Goal: Information Seeking & Learning: Learn about a topic

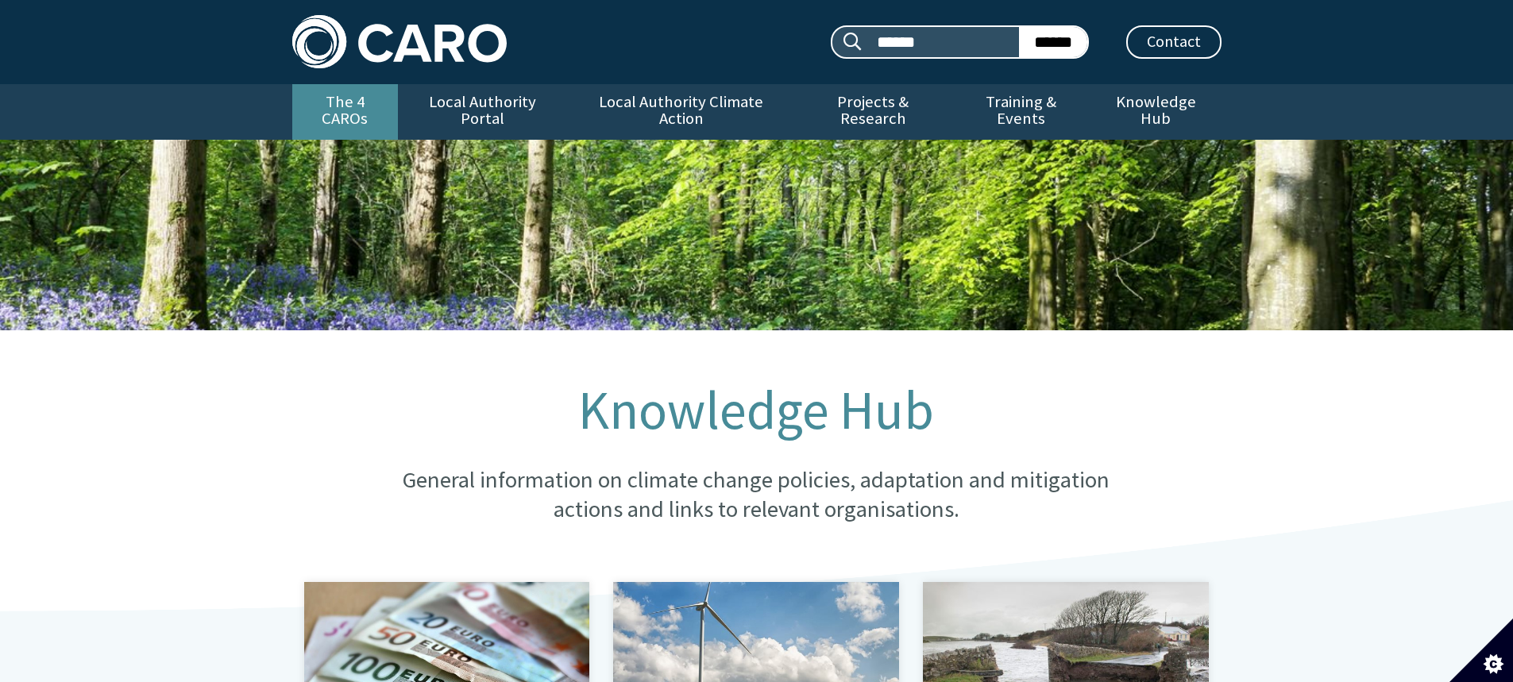
click at [368, 101] on link "The 4 CAROs" at bounding box center [345, 112] width 106 height 56
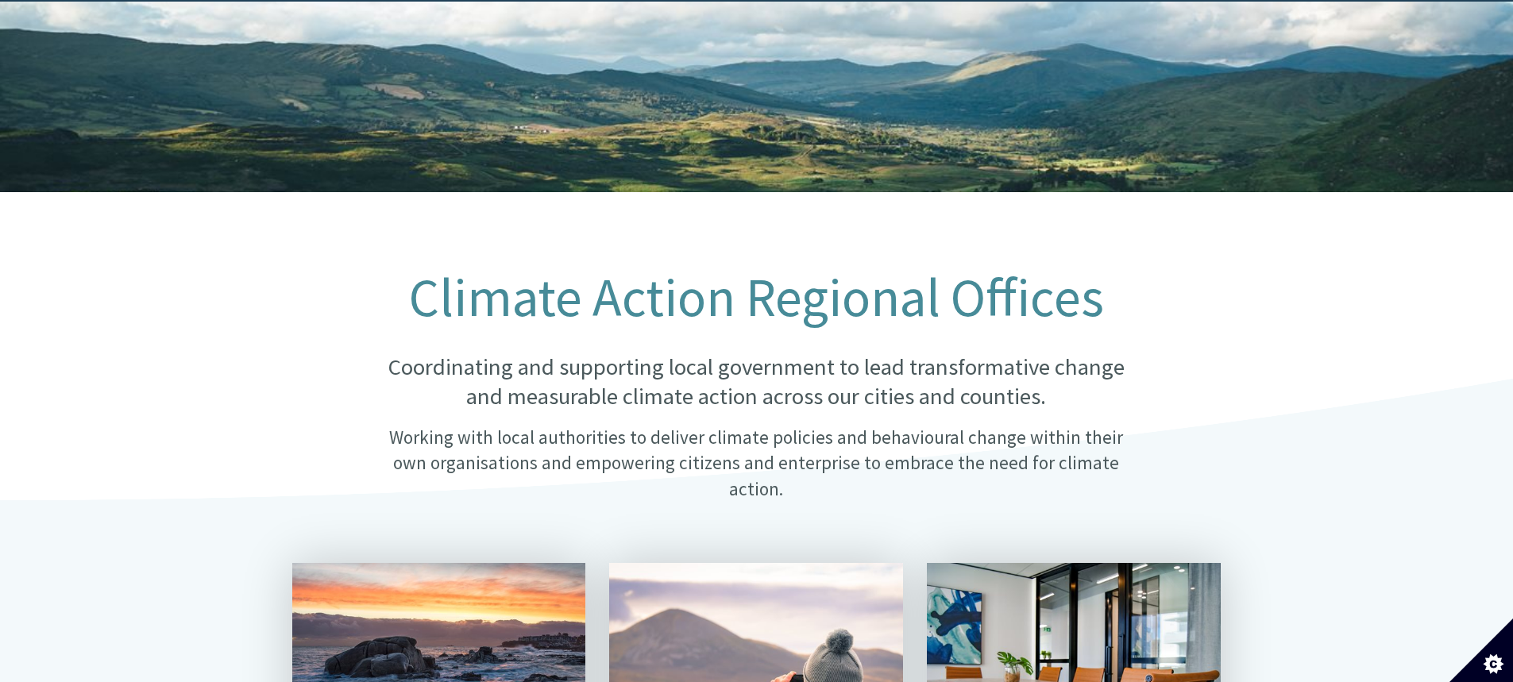
scroll to position [159, 0]
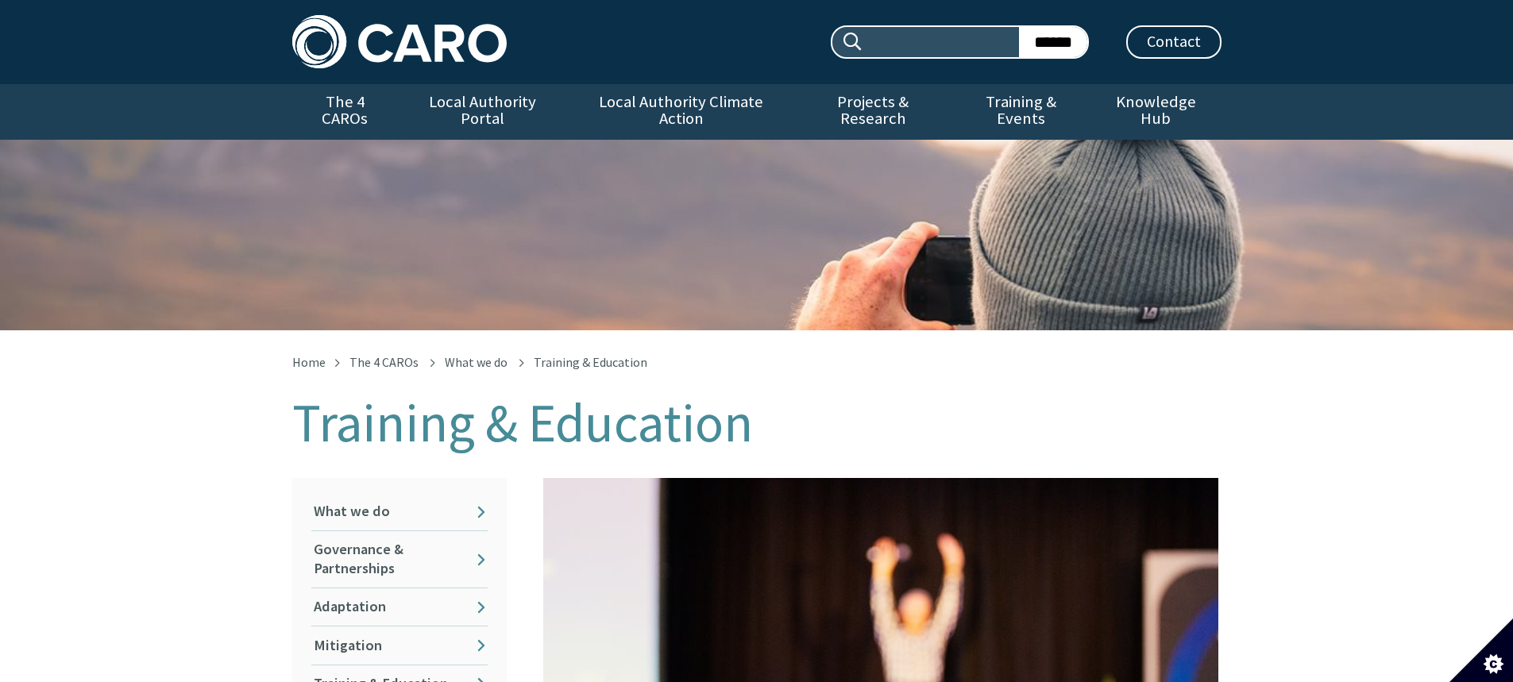
scroll to position [639, 0]
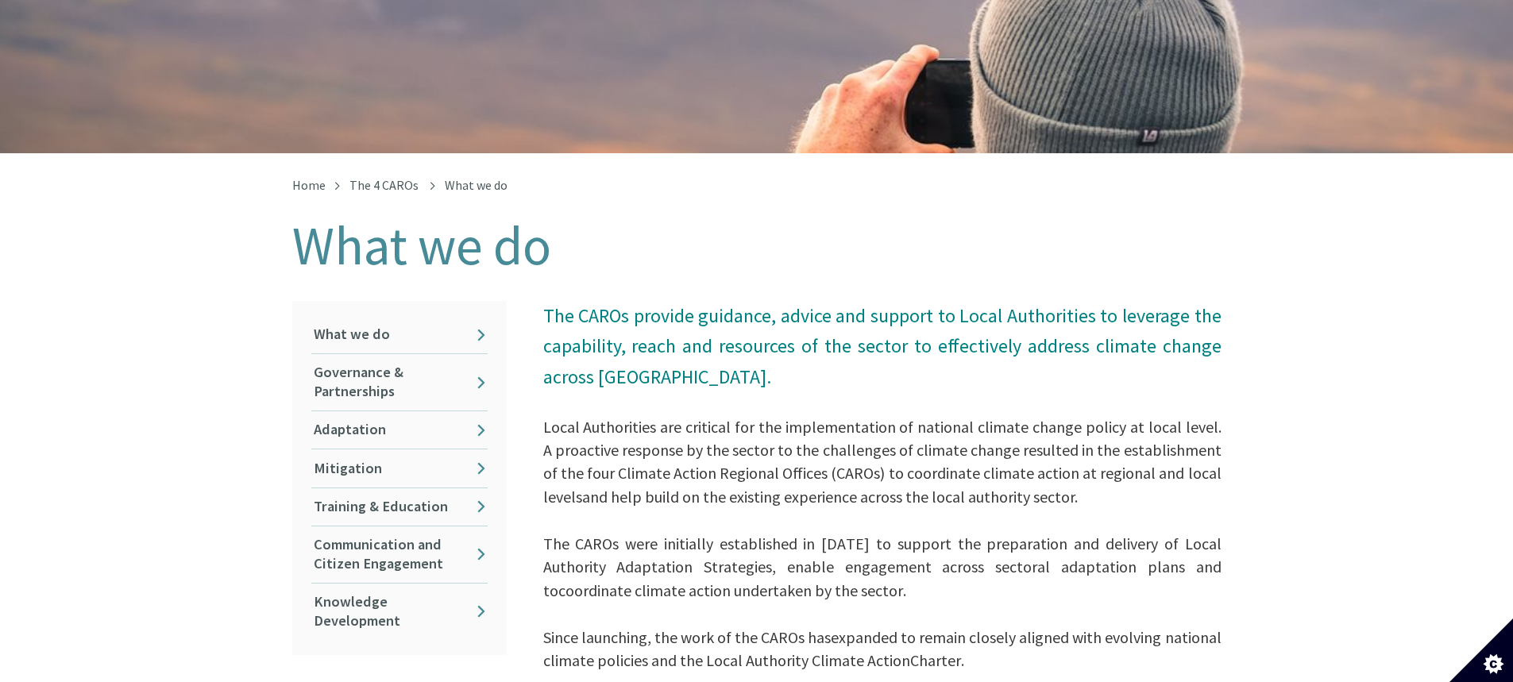
scroll to position [159, 0]
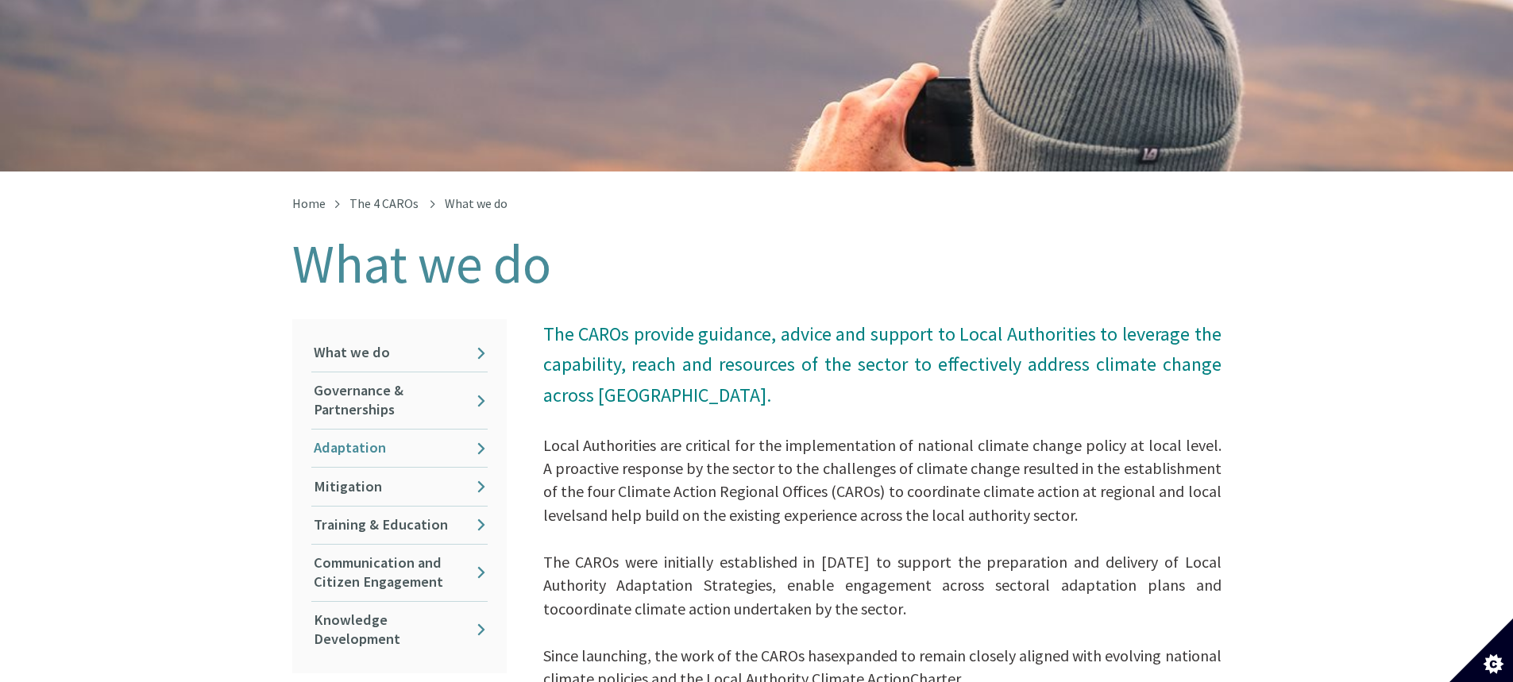
click at [353, 435] on link "Adaptation" at bounding box center [399, 448] width 176 height 37
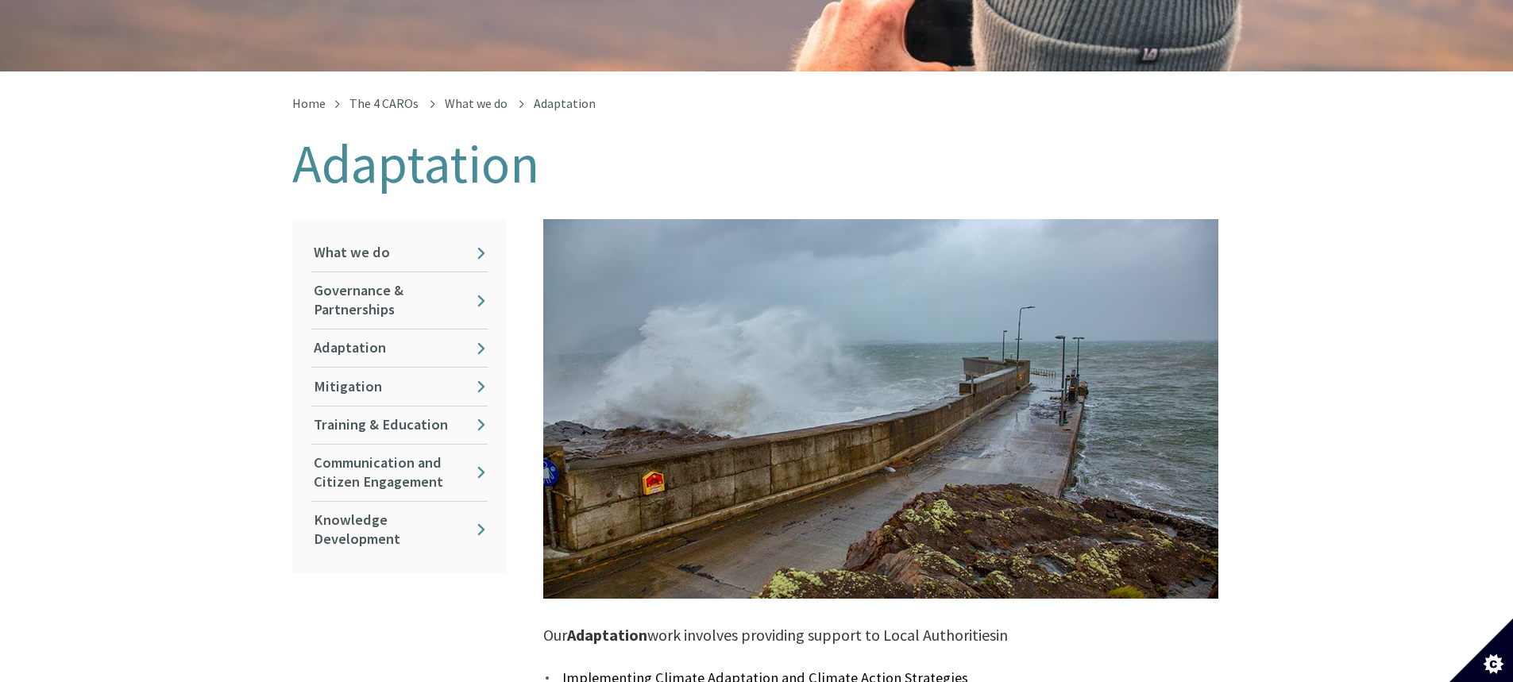
scroll to position [238, 0]
